Goal: Check status

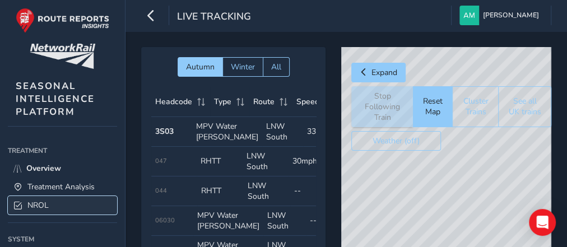
click at [35, 204] on span "NROL" at bounding box center [37, 205] width 21 height 11
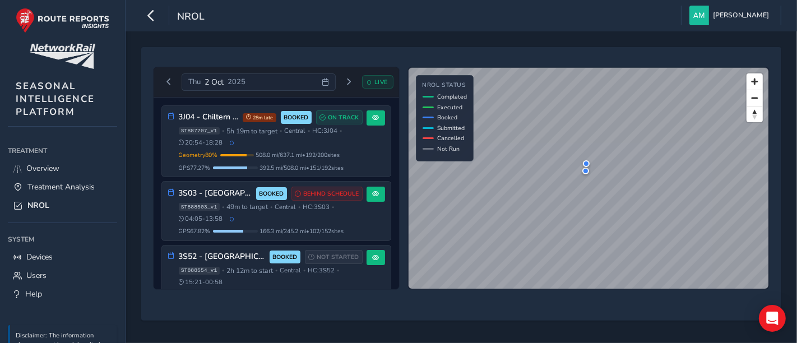
click at [262, 89] on div "[DATE]" at bounding box center [259, 82] width 154 height 18
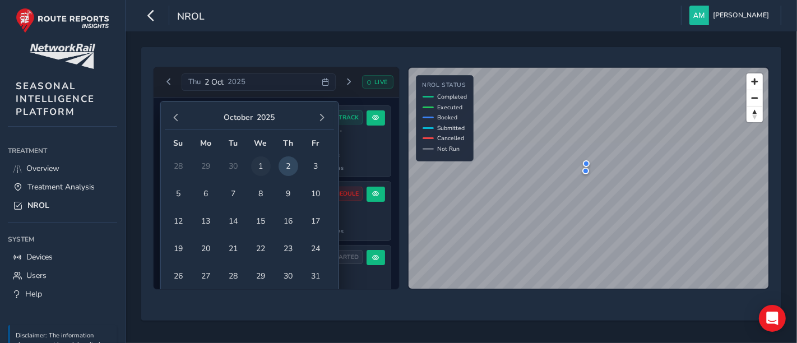
click at [255, 161] on span "1" at bounding box center [261, 166] width 20 height 20
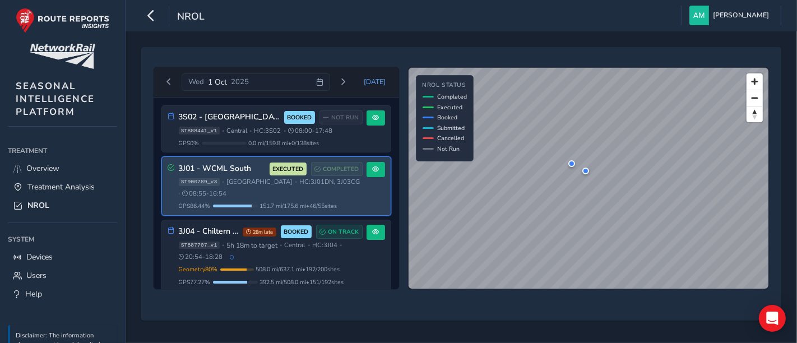
click at [242, 160] on div "3J01 - WCML South EXECUTED COMPLETED ST900789_v3 • West Coast Mainline South • …" at bounding box center [276, 186] width 229 height 58
click at [367, 165] on button at bounding box center [376, 169] width 19 height 15
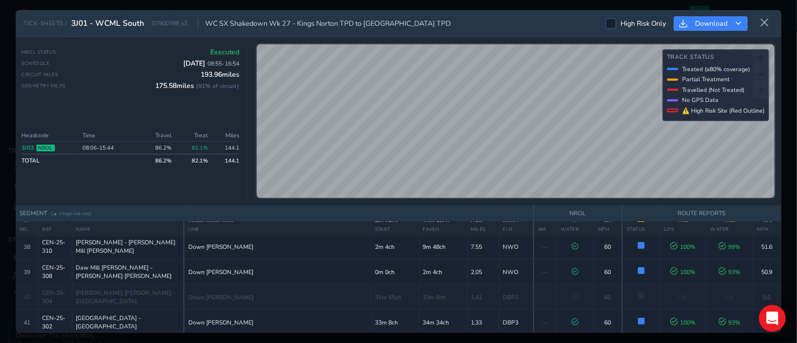
scroll to position [996, 0]
